Goal: Task Accomplishment & Management: Manage account settings

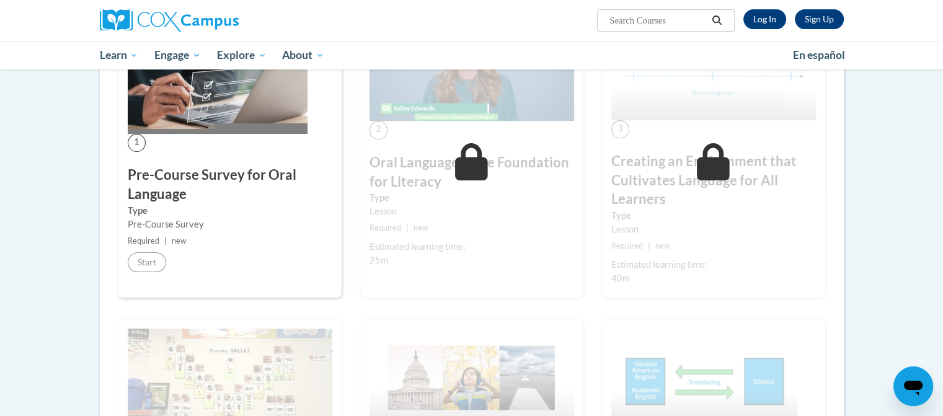
scroll to position [193, 0]
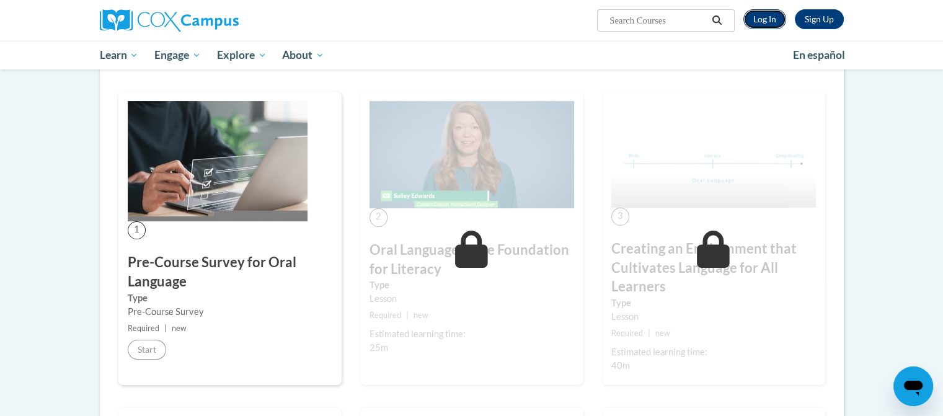
click at [778, 22] on link "Log In" at bounding box center [765, 19] width 43 height 20
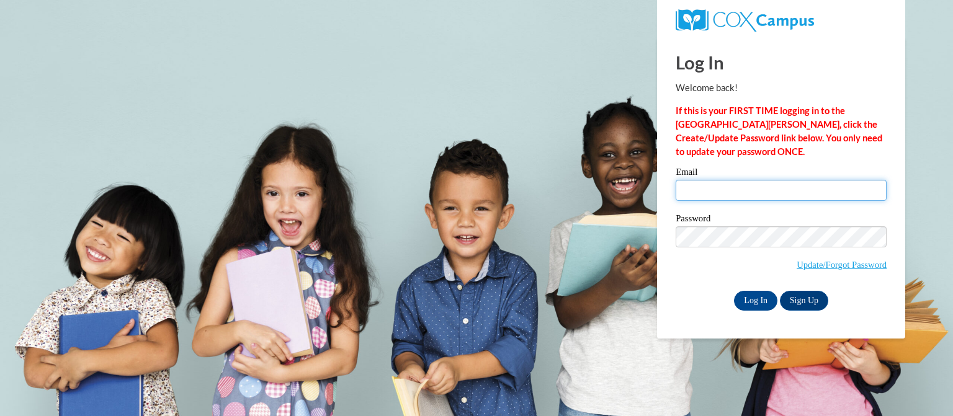
click at [728, 188] on input "Email" at bounding box center [780, 190] width 211 height 21
type input "KAABRAMS@augusta.edu"
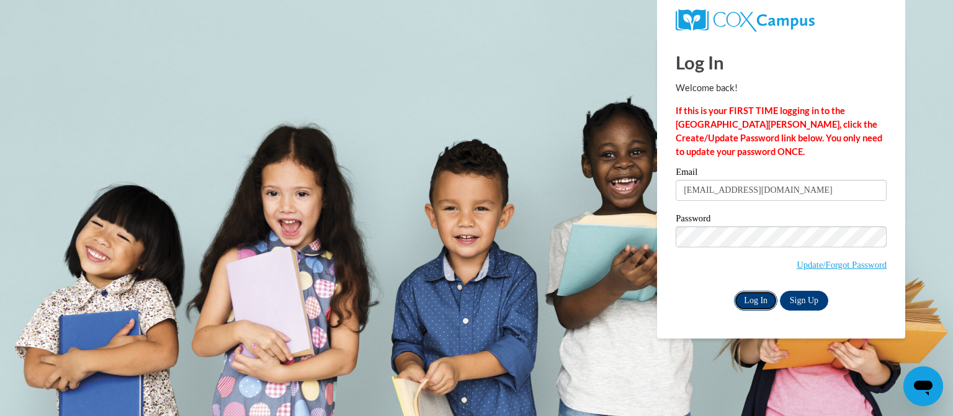
click at [742, 305] on input "Log In" at bounding box center [755, 301] width 43 height 20
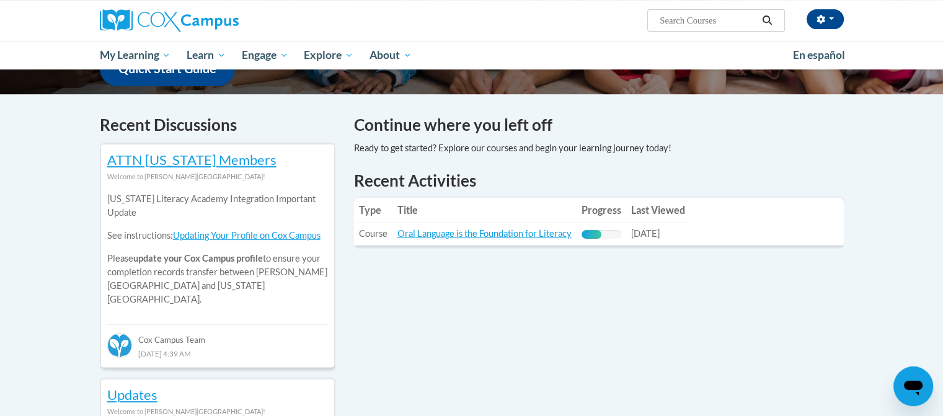
scroll to position [372, 0]
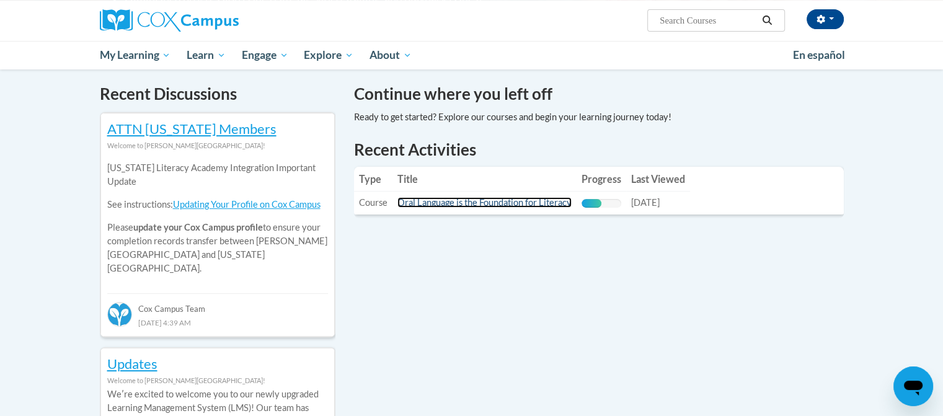
click at [447, 204] on link "Oral Language is the Foundation for Literacy" at bounding box center [485, 202] width 174 height 11
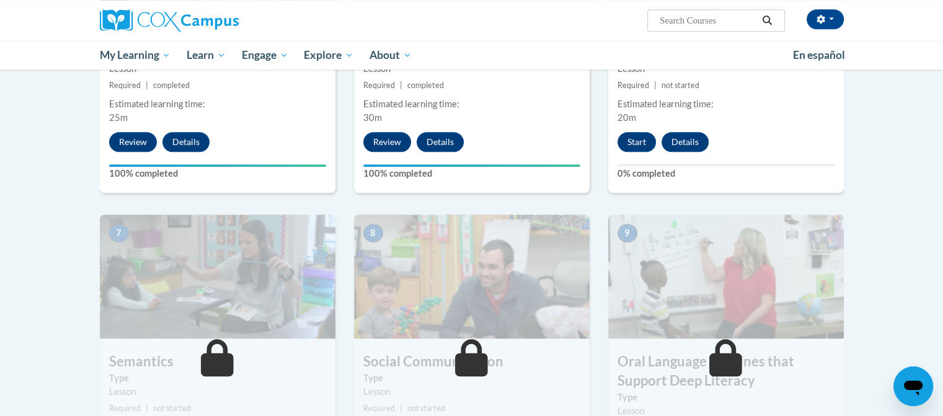
scroll to position [682, 0]
